Goal: Information Seeking & Learning: Find specific fact

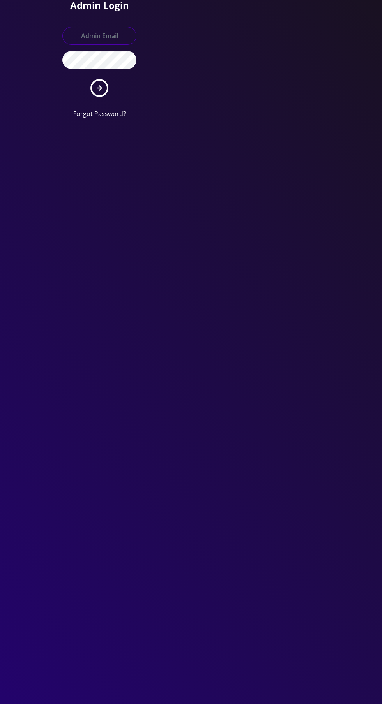
click at [98, 34] on input "text" at bounding box center [99, 36] width 74 height 18
type input "Master@britewireless.com"
click at [90, 79] on button "submit" at bounding box center [99, 88] width 18 height 18
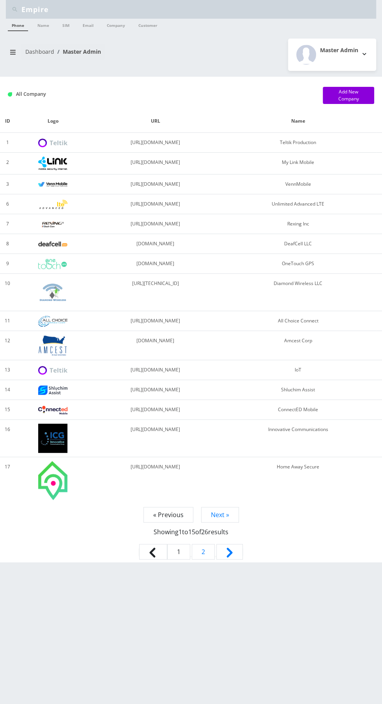
click at [29, 50] on link "Dashboard" at bounding box center [39, 51] width 29 height 7
click at [11, 53] on icon "breadcrumb" at bounding box center [12, 52] width 5 height 5
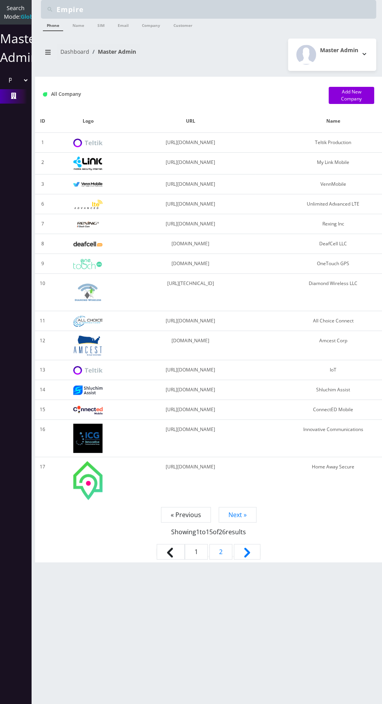
click at [17, 88] on select "Please select a Company Teltik Production My Link Mobile VennMobile Unlimited A…" at bounding box center [15, 80] width 26 height 15
select select "1"
click at [2, 81] on select "Please select a Company Teltik Production My Link Mobile VennMobile Unlimited A…" at bounding box center [15, 80] width 26 height 15
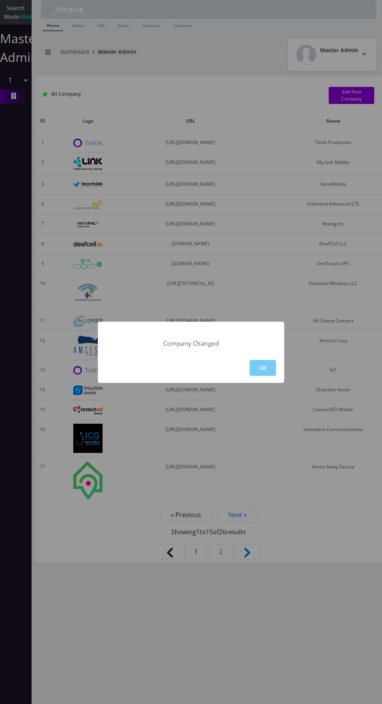
click at [267, 371] on button "OK" at bounding box center [262, 368] width 26 height 16
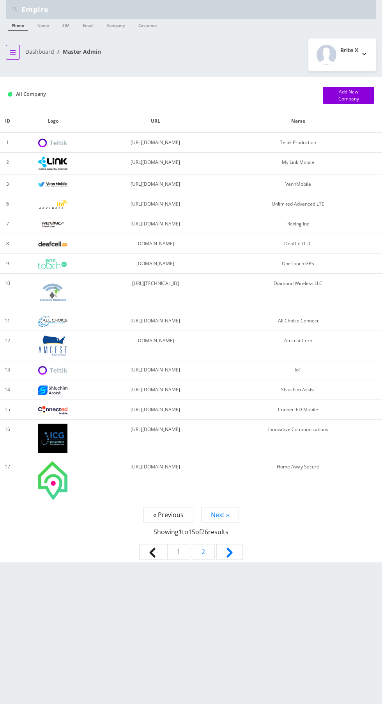
click at [12, 51] on icon "breadcrumb" at bounding box center [12, 52] width 5 height 5
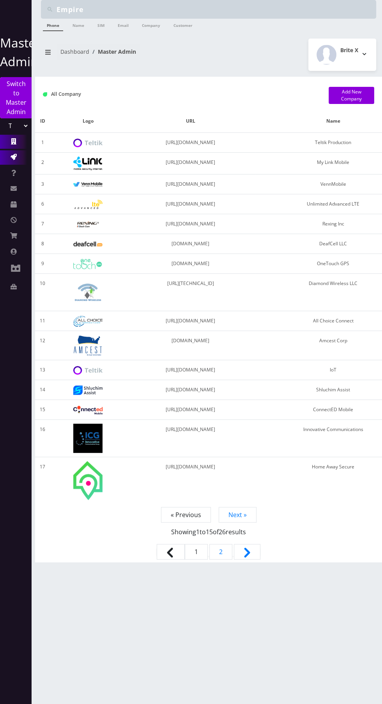
click at [13, 156] on icon at bounding box center [14, 157] width 6 height 6
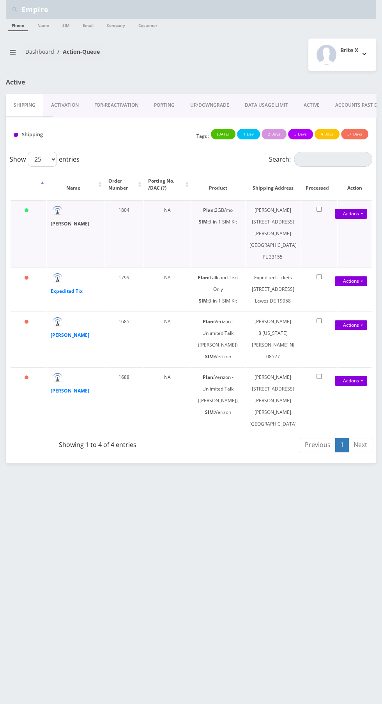
click at [59, 223] on strong "DAILEN BARRERO" at bounding box center [70, 223] width 39 height 7
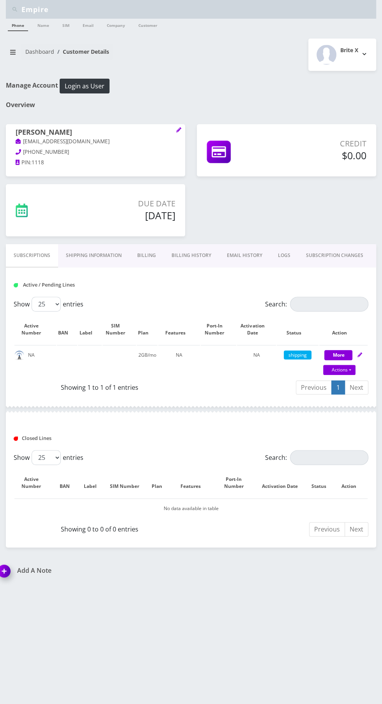
click at [189, 257] on link "Billing History" at bounding box center [191, 255] width 55 height 23
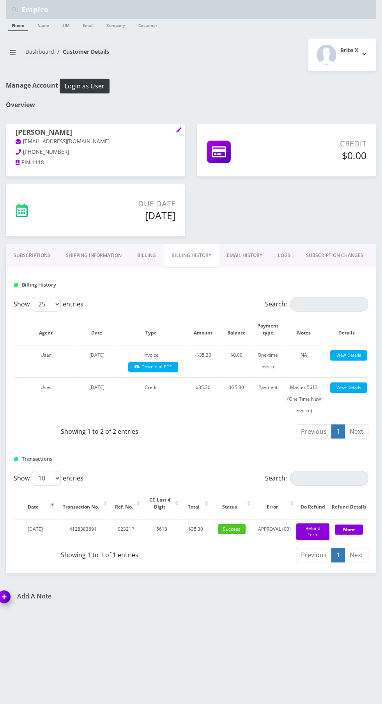
click at [37, 255] on link "Subscriptions" at bounding box center [32, 255] width 52 height 23
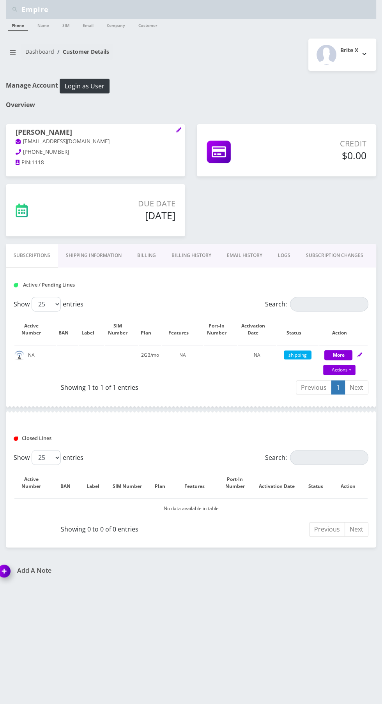
click at [189, 256] on link "Billing History" at bounding box center [191, 255] width 55 height 23
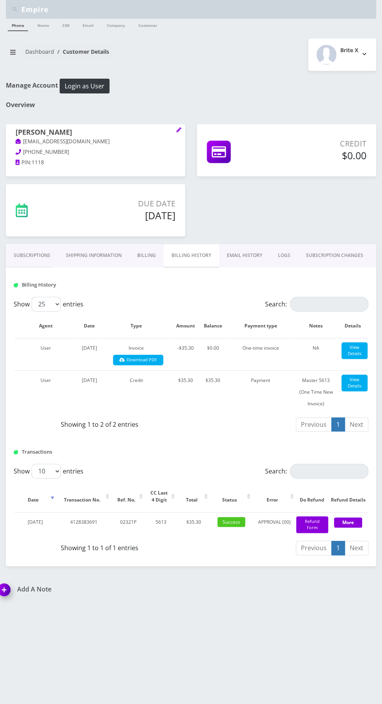
click at [23, 255] on link "Subscriptions" at bounding box center [32, 255] width 52 height 23
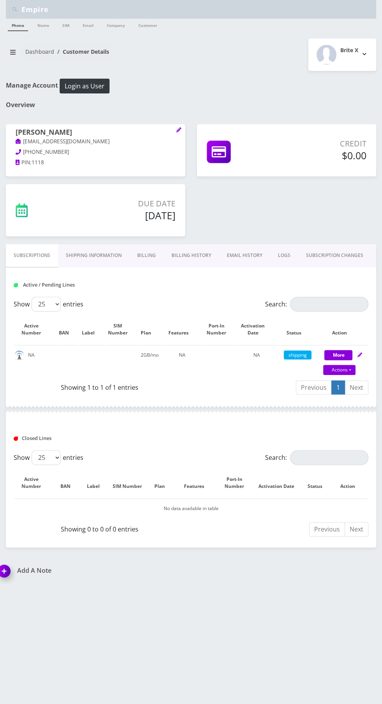
click at [151, 256] on link "Billing" at bounding box center [146, 255] width 34 height 23
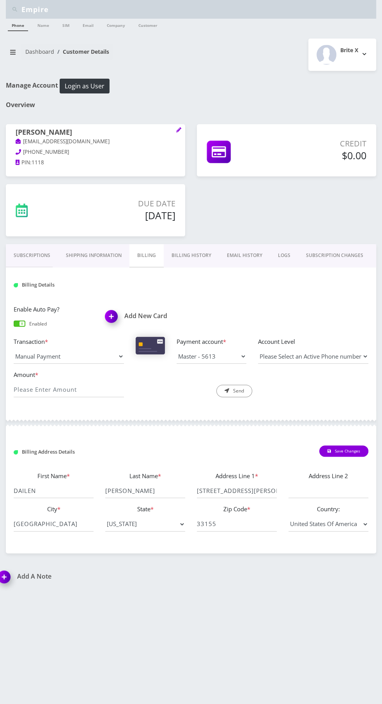
click at [72, 253] on link "Shipping Information" at bounding box center [93, 255] width 71 height 23
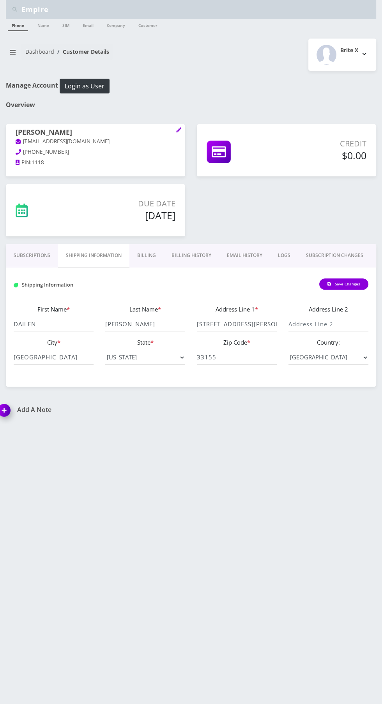
click at [150, 247] on link "Billing" at bounding box center [146, 255] width 34 height 23
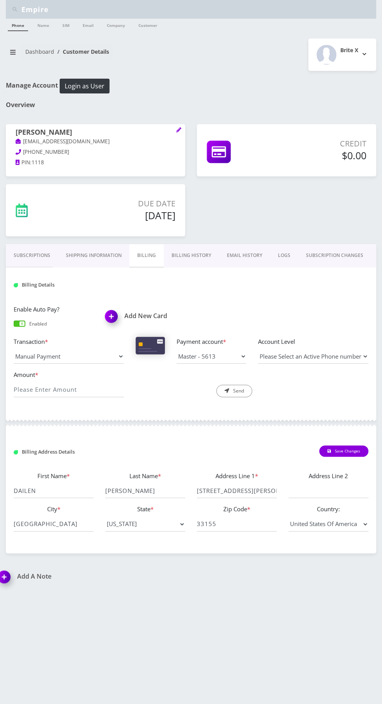
click at [177, 245] on link "Billing History" at bounding box center [191, 255] width 55 height 23
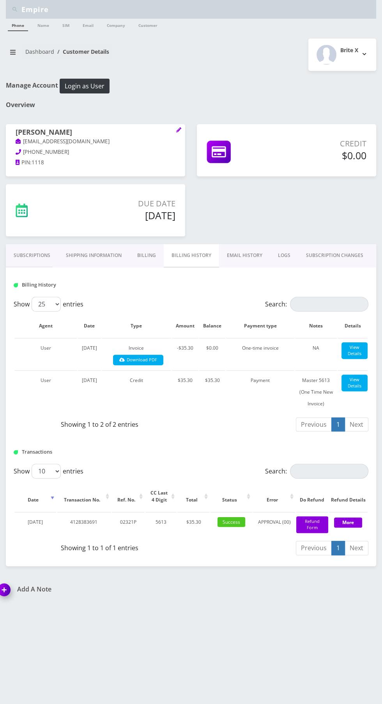
click at [93, 255] on link "Shipping Information" at bounding box center [93, 255] width 71 height 23
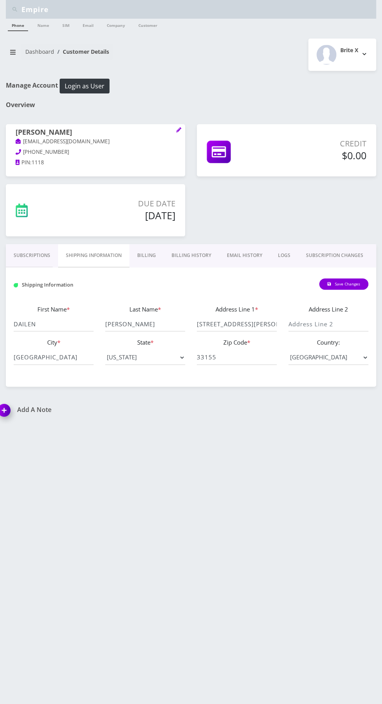
click at [28, 255] on link "Subscriptions" at bounding box center [32, 255] width 52 height 23
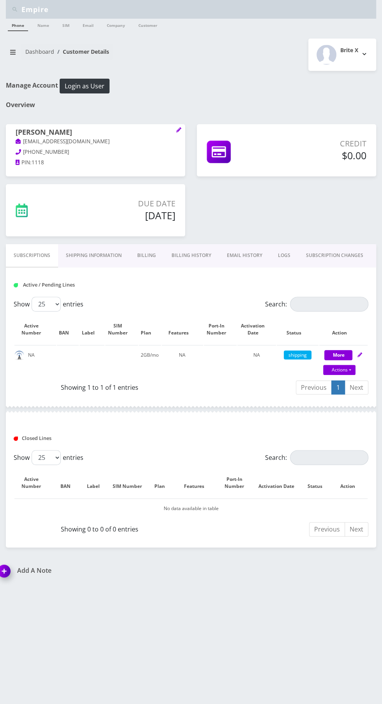
click at [79, 254] on link "Shipping Information" at bounding box center [93, 255] width 71 height 23
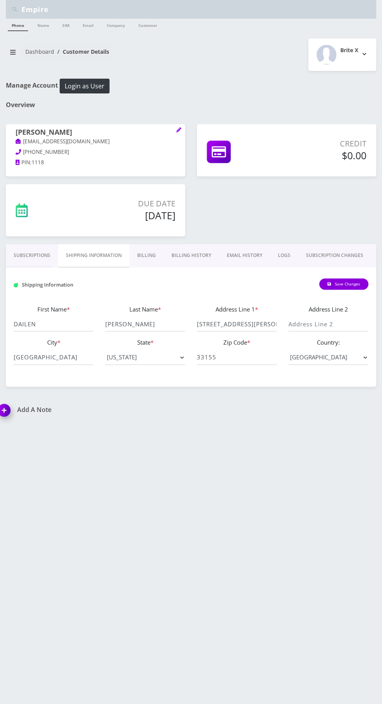
click at [148, 257] on link "Billing" at bounding box center [146, 255] width 34 height 23
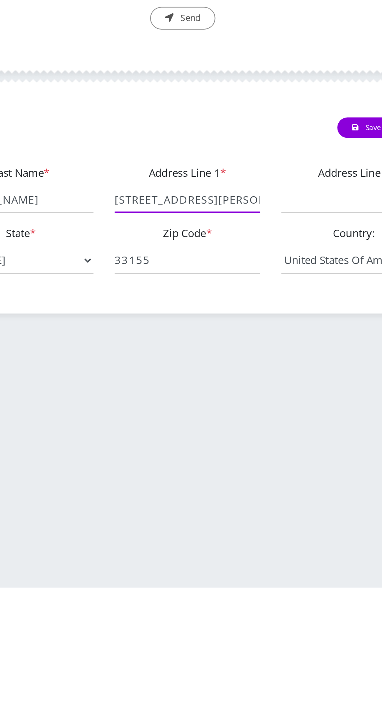
click at [210, 492] on input "[STREET_ADDRESS][PERSON_NAME]" at bounding box center [237, 490] width 80 height 15
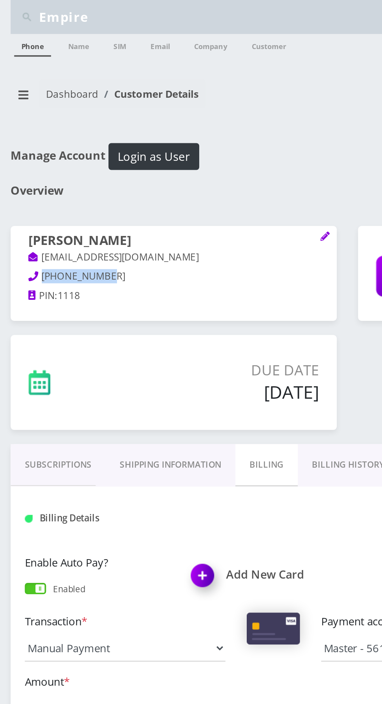
copy span "[PHONE_NUMBER]"
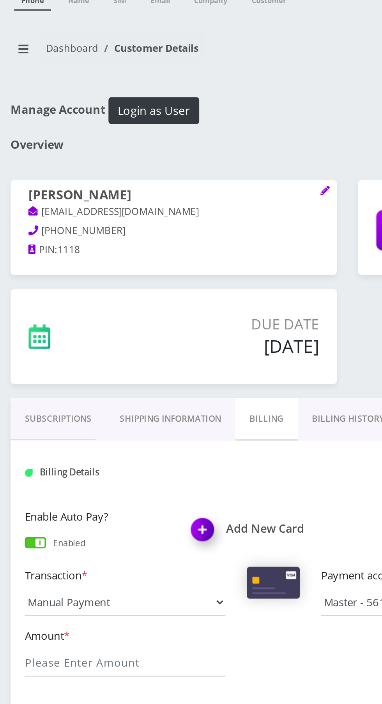
click at [36, 257] on link "Subscriptions" at bounding box center [32, 255] width 52 height 23
